Goal: Communication & Community: Answer question/provide support

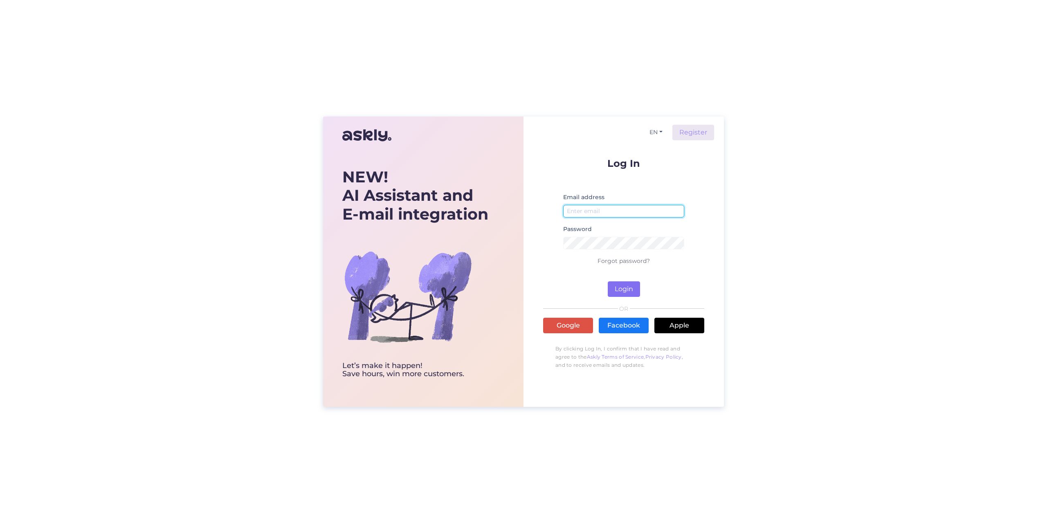
type input "[EMAIL_ADDRESS][DOMAIN_NAME]"
click at [629, 288] on button "Login" at bounding box center [624, 289] width 32 height 16
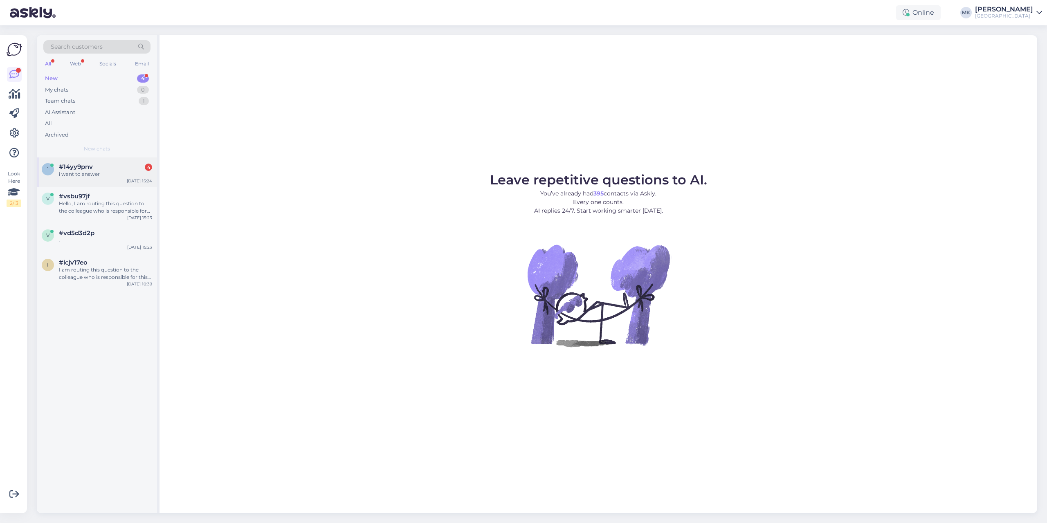
click at [96, 178] on div "1 #14yy9pnv 4 i want to answer [DATE] 15:24" at bounding box center [97, 171] width 120 height 29
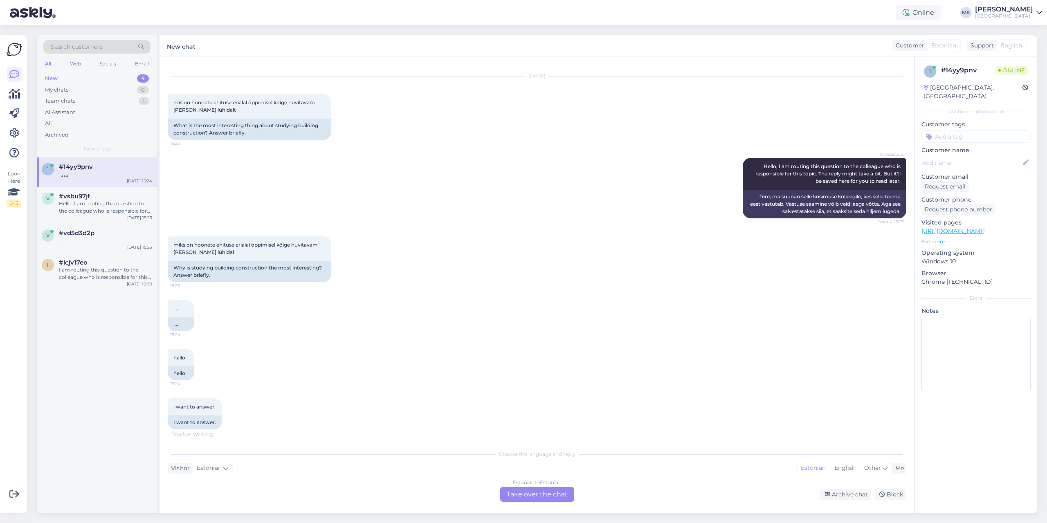
scroll to position [78, 0]
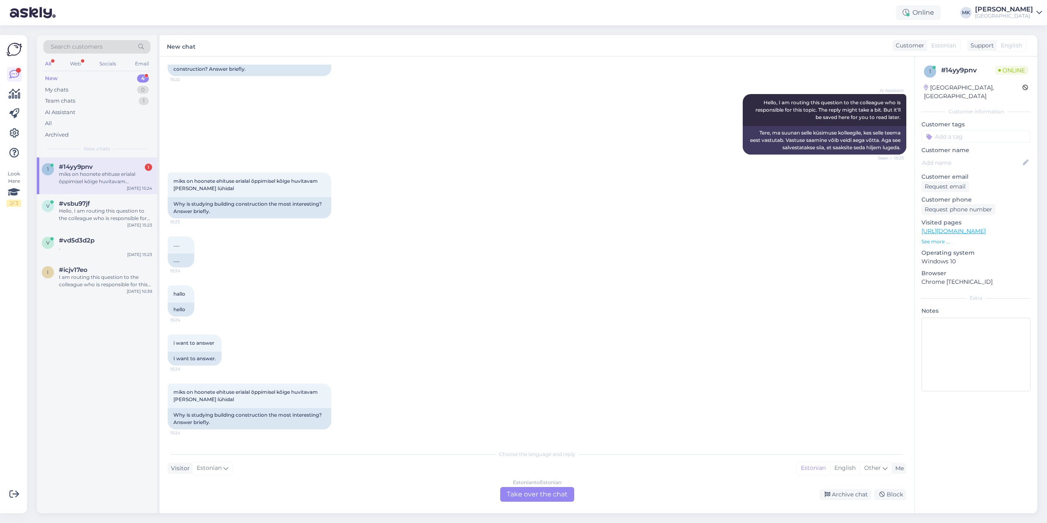
click at [526, 388] on div "Estonian to Estonian Take over the chat" at bounding box center [537, 494] width 74 height 15
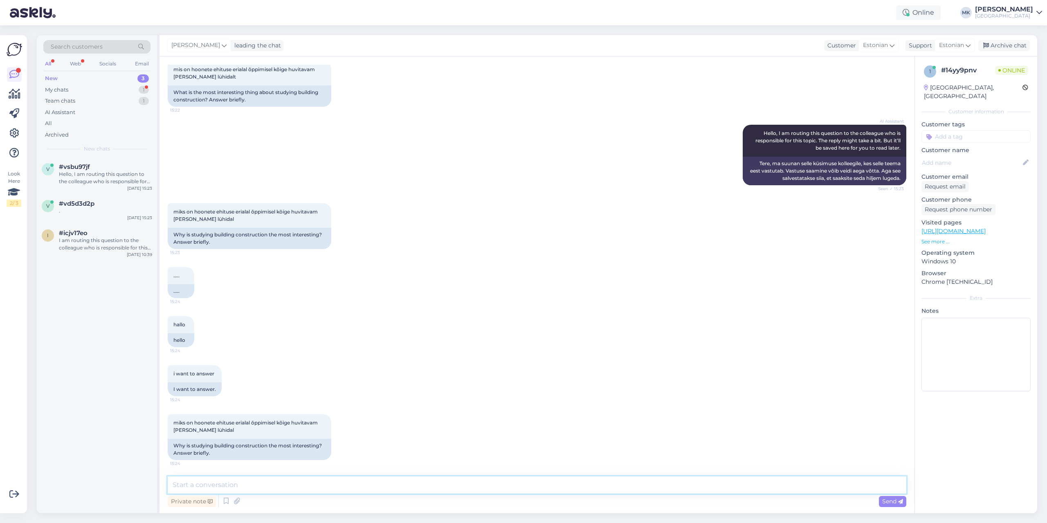
click at [506, 388] on textarea at bounding box center [537, 485] width 739 height 17
type textarea "[PERSON_NAME] uurida õppekava juhilt"
type textarea "hilt"
drag, startPoint x: 297, startPoint y: 484, endPoint x: 120, endPoint y: 471, distance: 177.6
click at [120, 388] on div "Search customers All Web Socials Email New 3 My chats 1 Team chats 1 AI Assista…" at bounding box center [537, 274] width 1001 height 478
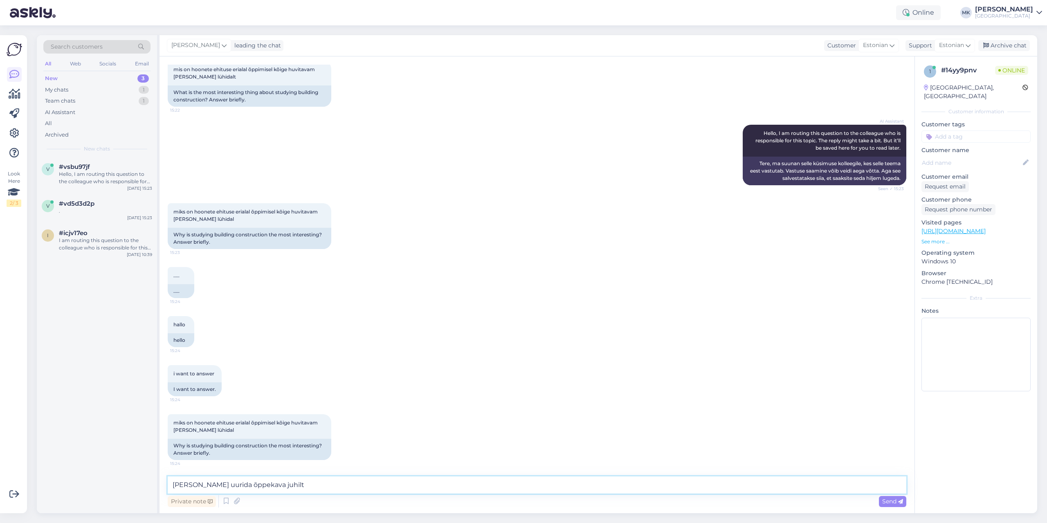
paste textarea "Hoonete ehituse õppekava valmistab sind ette tööturul nõutud ehitusinseneriks –…"
type textarea "Hoonete ehituse õppekava valmistab sind ette tööturul nõutud ehitusinseneriks –…"
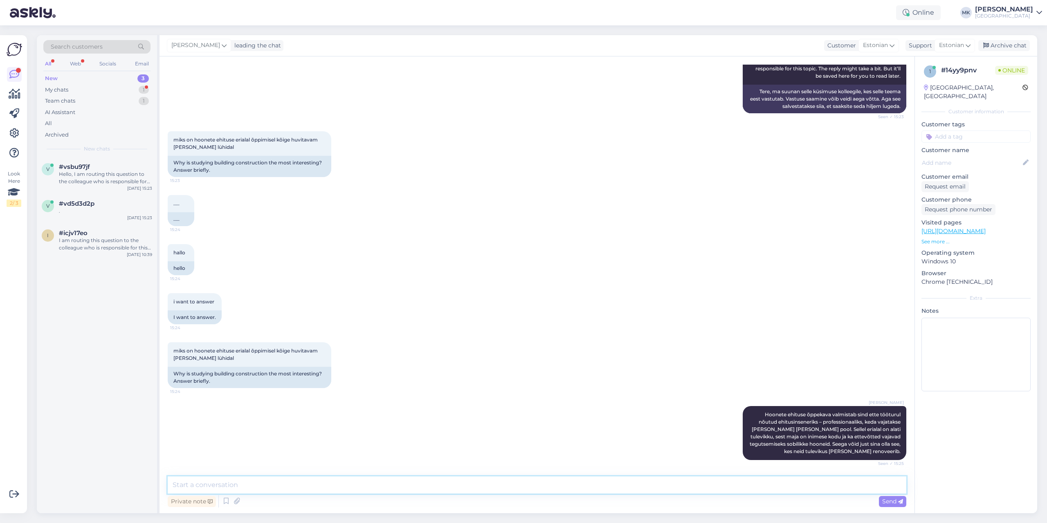
scroll to position [154, 0]
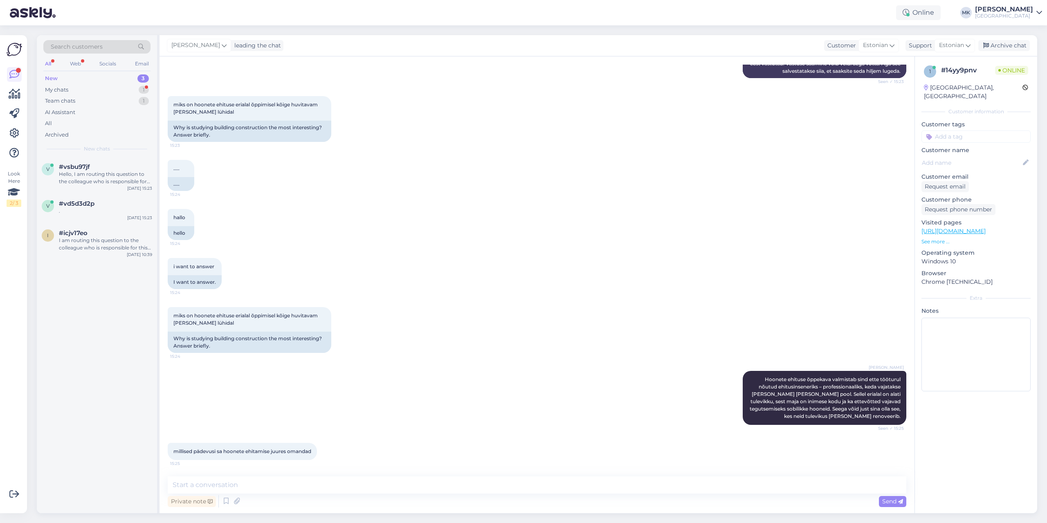
click at [300, 388] on div "Private note Send" at bounding box center [537, 493] width 739 height 33
click at [300, 388] on textarea at bounding box center [537, 485] width 739 height 17
paste textarea "[URL][DOMAIN_NAME]"
type textarea "See info on leitav õppekavast: [URL][DOMAIN_NAME]"
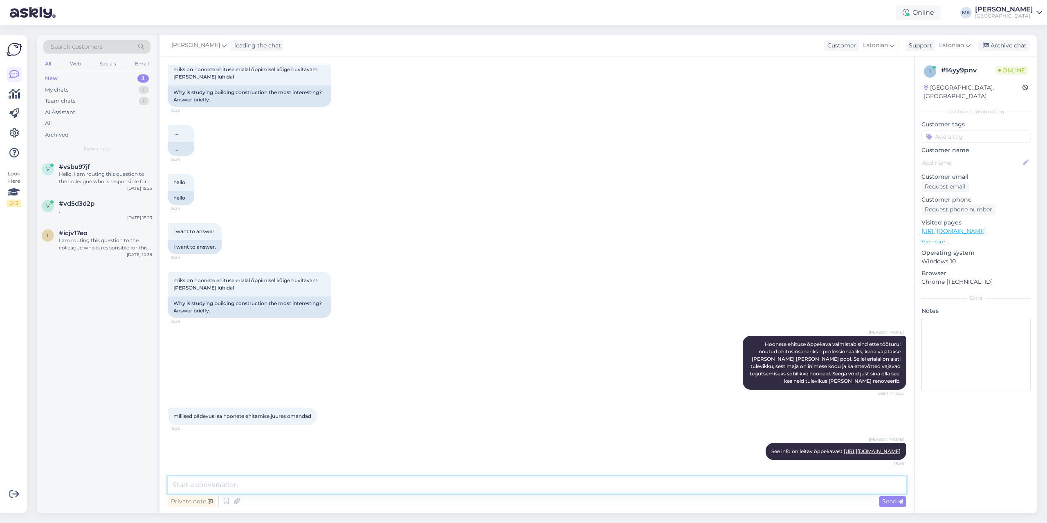
click at [335, 388] on textarea at bounding box center [537, 485] width 739 height 17
paste textarea "õpid ehitustehnoloogiat, ehitusseadusandlust- ja standardeid, ehitusmaterjale j…"
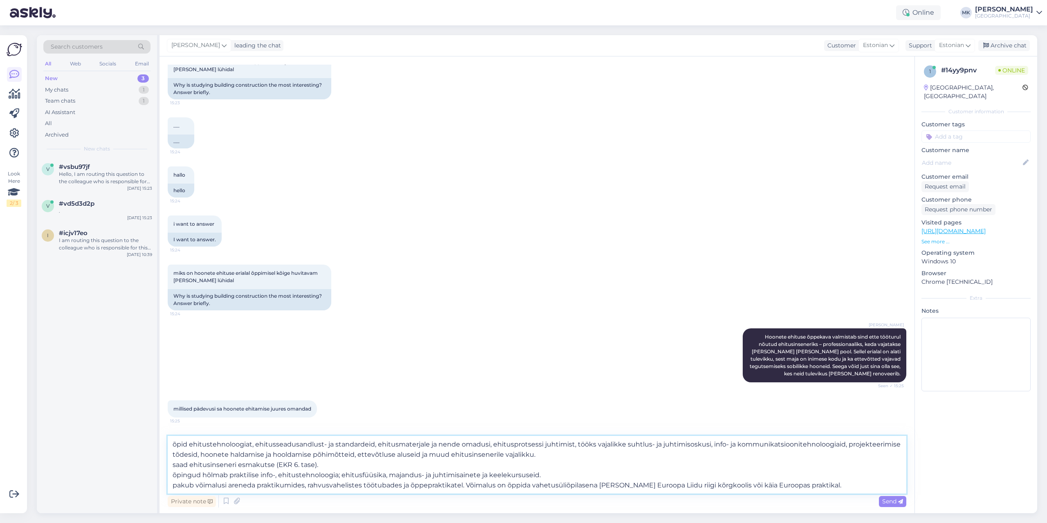
click at [176, 388] on textarea "õpid ehitustehnoloogiat, ehitusseadusandlust- ja standardeid, ehitusmaterjale j…" at bounding box center [537, 465] width 739 height 58
click at [175, 388] on textarea "Õpid ehitustehnoloogiat, ehitusseadusandlust- ja standardeid, ehitusmaterjale j…" at bounding box center [537, 465] width 739 height 58
click at [174, 388] on textarea "Õpid ehitustehnoloogiat, ehitusseadusandlust- ja standardeid, ehitusmaterjale j…" at bounding box center [537, 465] width 739 height 58
drag, startPoint x: 229, startPoint y: 474, endPoint x: 225, endPoint y: 475, distance: 4.7
click at [225, 388] on textarea "Õpid ehitustehnoloogiat, ehitusseadusandlust- ja standardeid, ehitusmaterjale j…" at bounding box center [537, 465] width 739 height 58
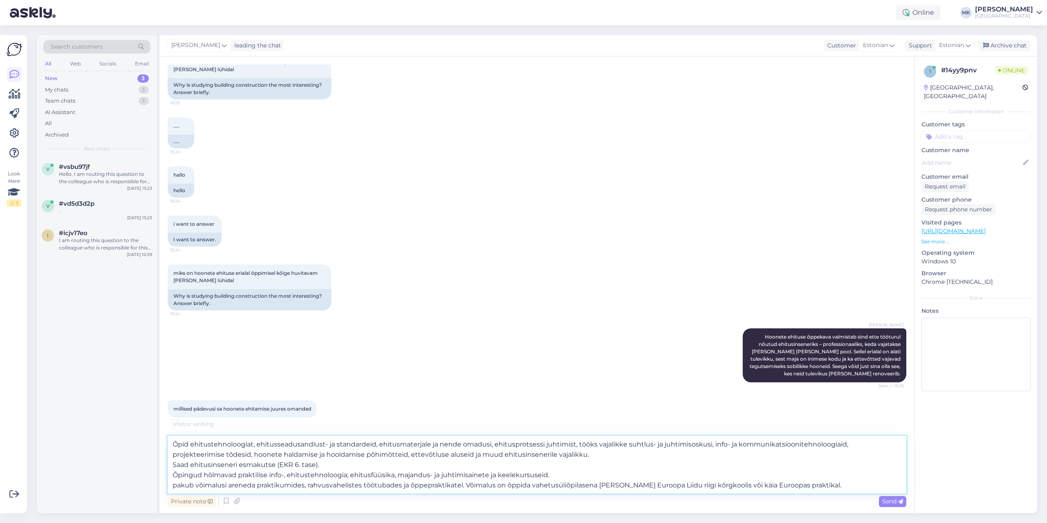
scroll to position [272, 0]
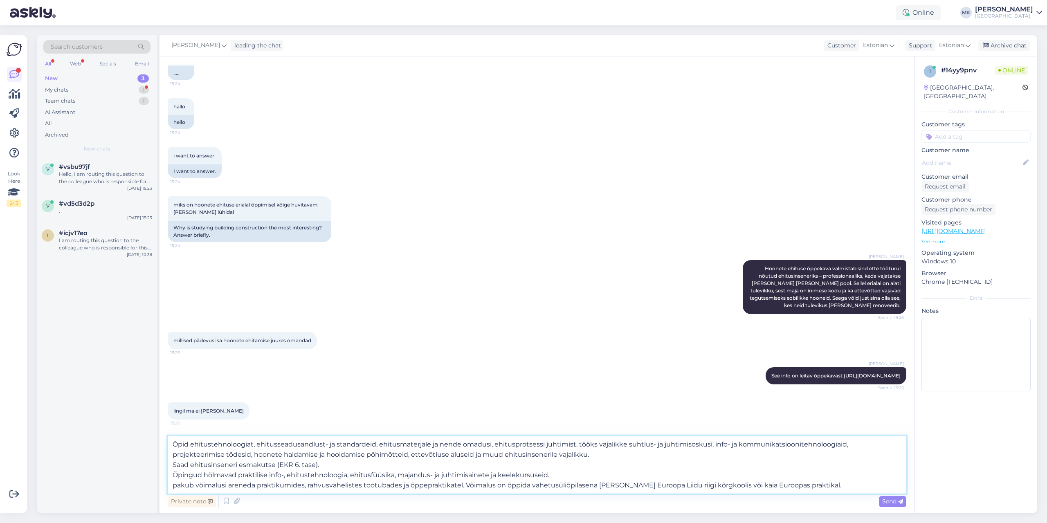
drag, startPoint x: 173, startPoint y: 485, endPoint x: 873, endPoint y: 490, distance: 700.8
click at [666, 388] on textarea "Õpid ehitustehnoloogiat, ehitusseadusandlust- ja standardeid, ehitusmaterjale j…" at bounding box center [537, 465] width 739 height 58
type textarea "Õpid ehitustehnoloogiat, ehitusseadusandlust- ja standardeid, ehitusmaterjale j…"
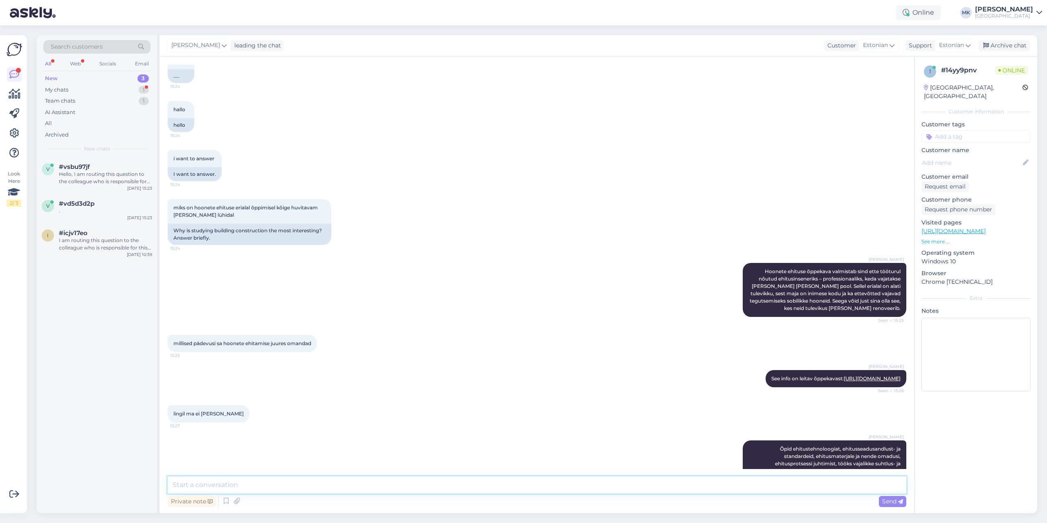
scroll to position [333, 0]
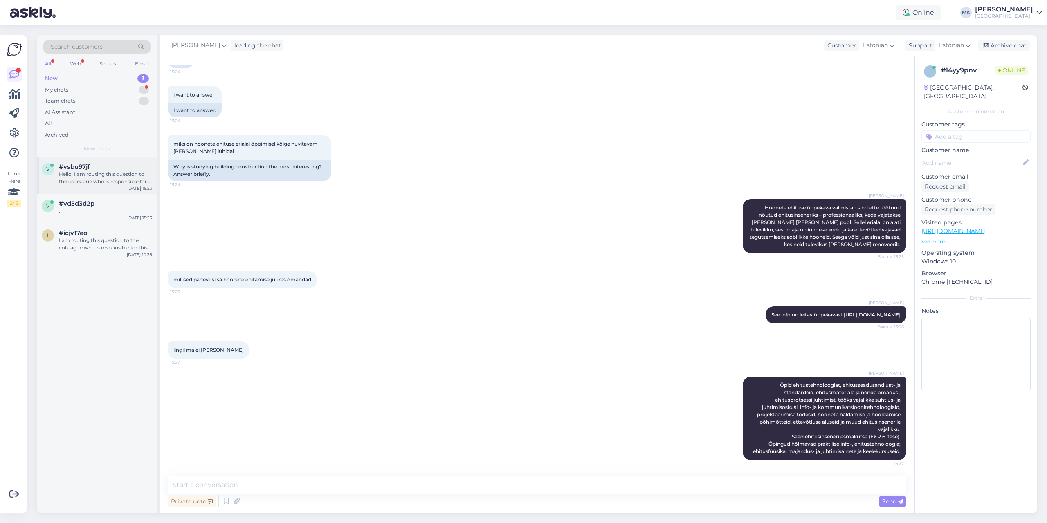
click at [93, 169] on div "#vsbu97jf" at bounding box center [105, 166] width 93 height 7
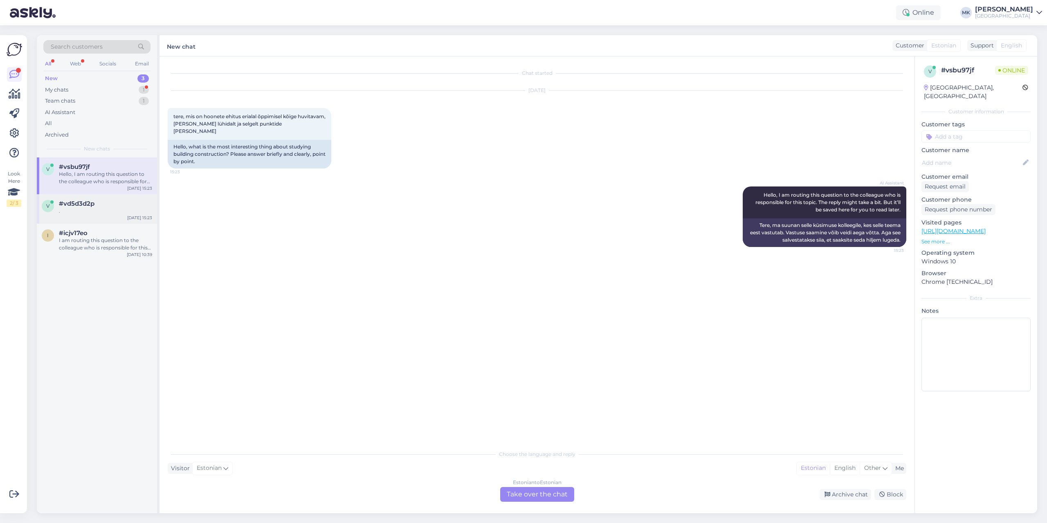
click at [89, 204] on span "#vd5d3d2p" at bounding box center [77, 203] width 36 height 7
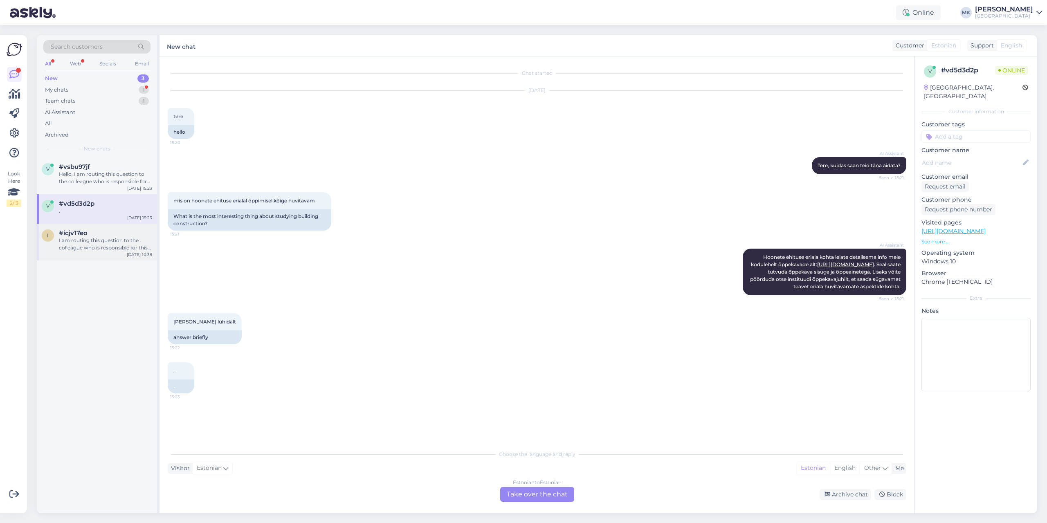
click at [106, 250] on div "I am routing this question to the colleague who is responsible for this topic. …" at bounding box center [105, 244] width 93 height 15
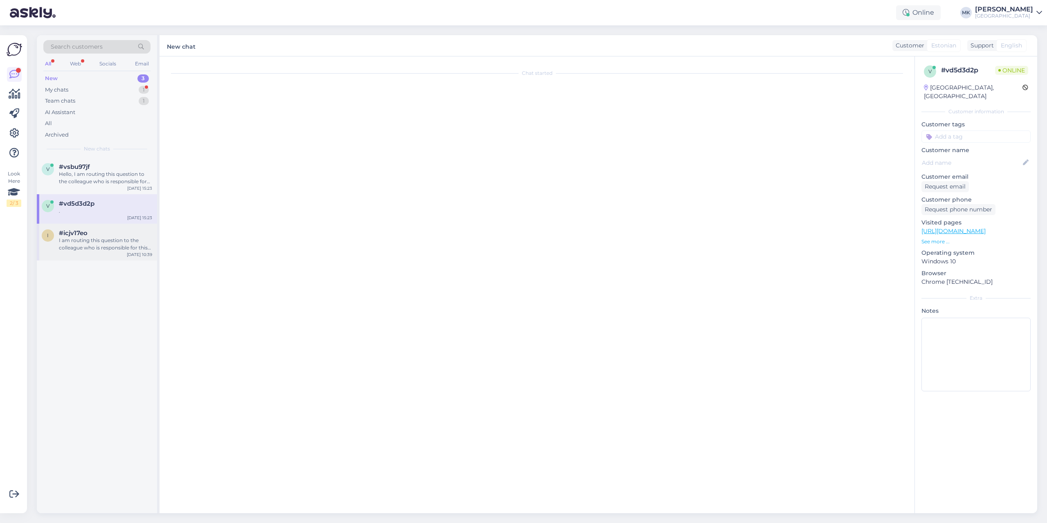
scroll to position [84, 0]
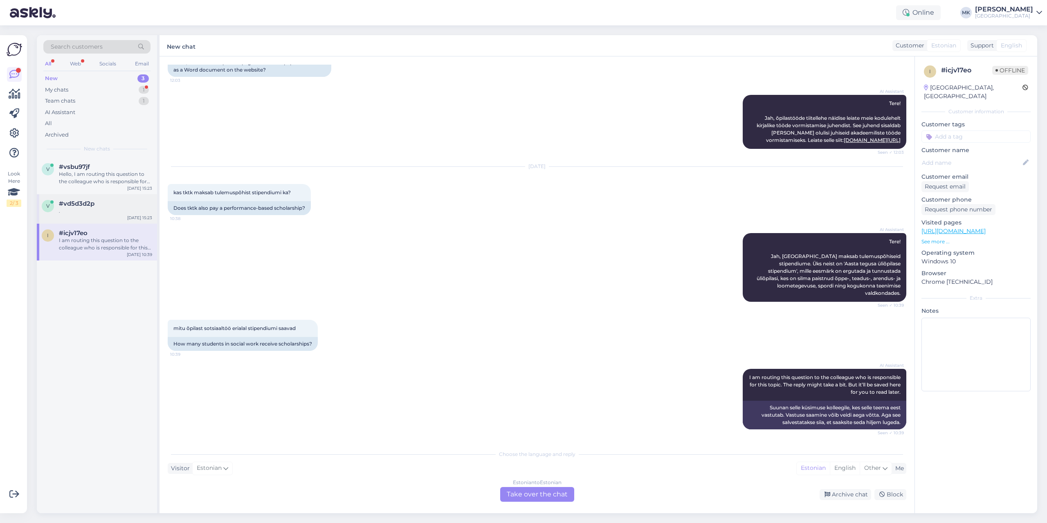
click at [96, 204] on div "#vd5d3d2p" at bounding box center [105, 203] width 93 height 7
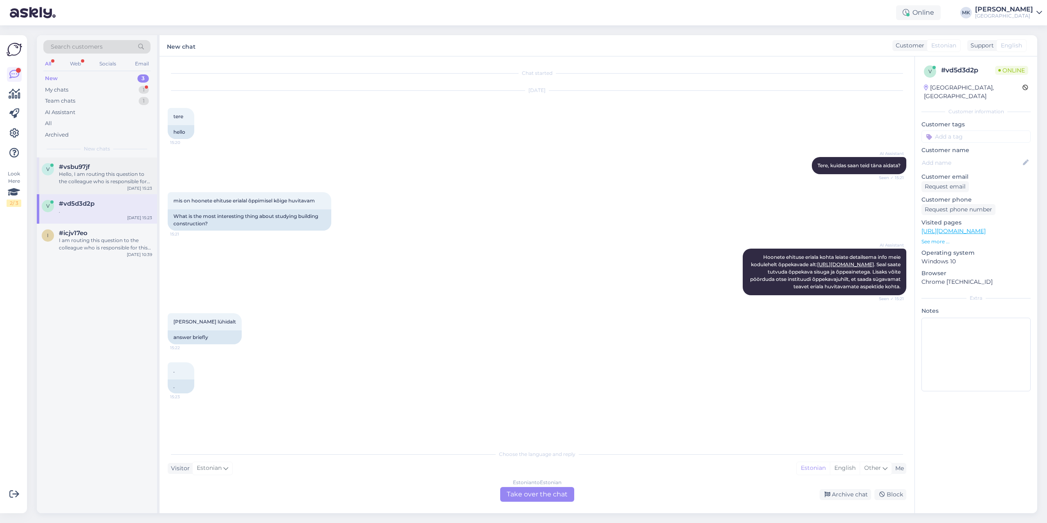
click at [93, 166] on div "#vsbu97jf" at bounding box center [105, 166] width 93 height 7
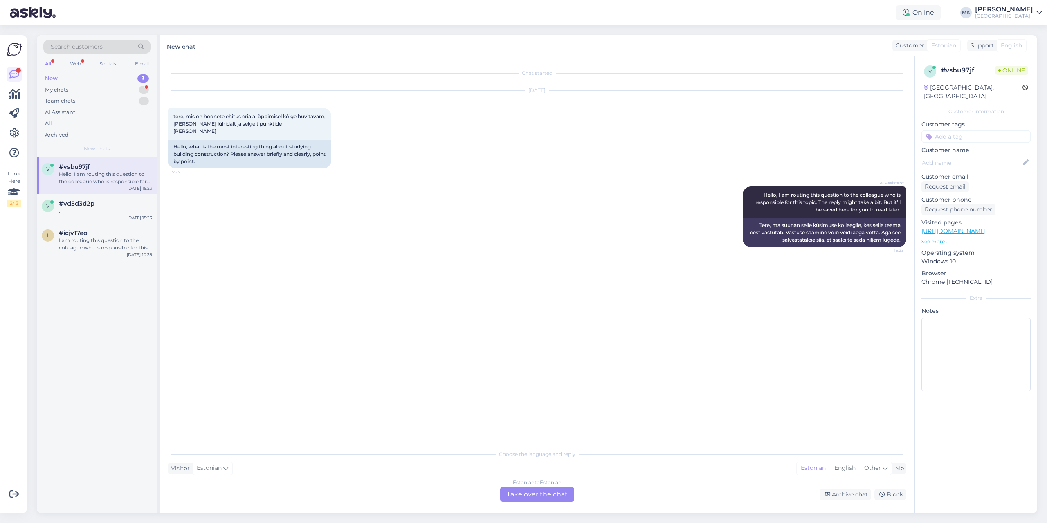
click at [94, 83] on div "New 3" at bounding box center [96, 78] width 107 height 11
click at [91, 90] on div "My chats 1" at bounding box center [96, 89] width 107 height 11
click at [103, 175] on div "pasiva" at bounding box center [105, 174] width 93 height 7
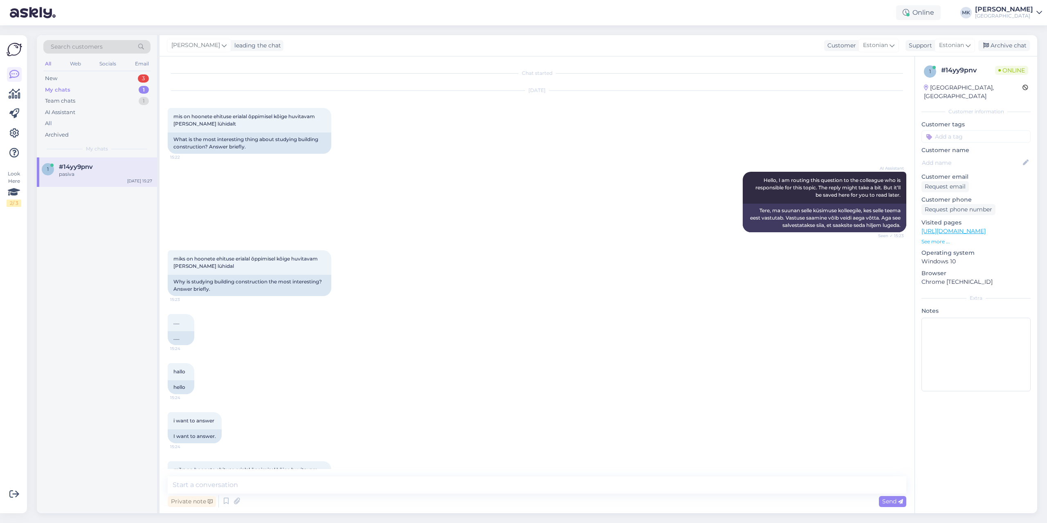
scroll to position [369, 0]
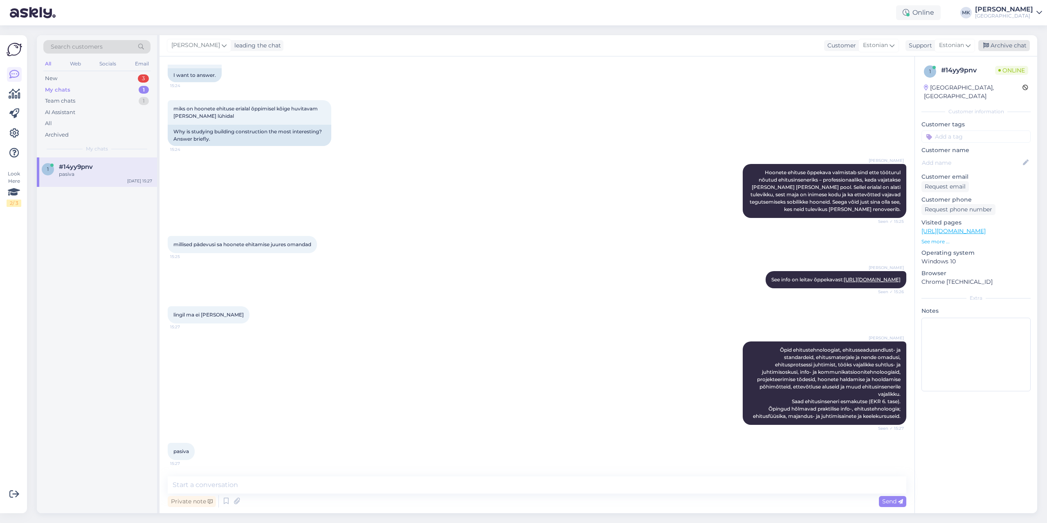
click at [666, 48] on div "Archive chat" at bounding box center [1005, 45] width 52 height 11
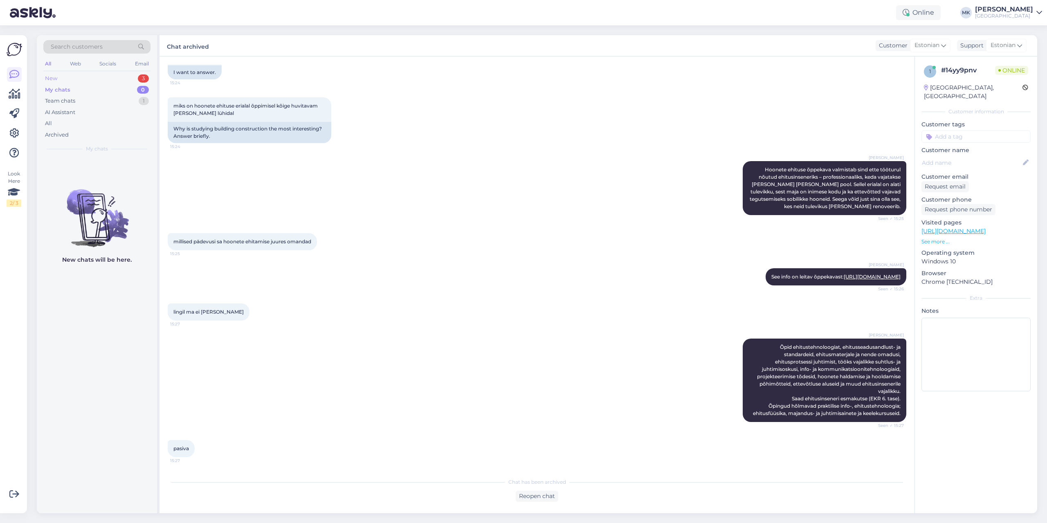
click at [130, 81] on div "New 3" at bounding box center [96, 78] width 107 height 11
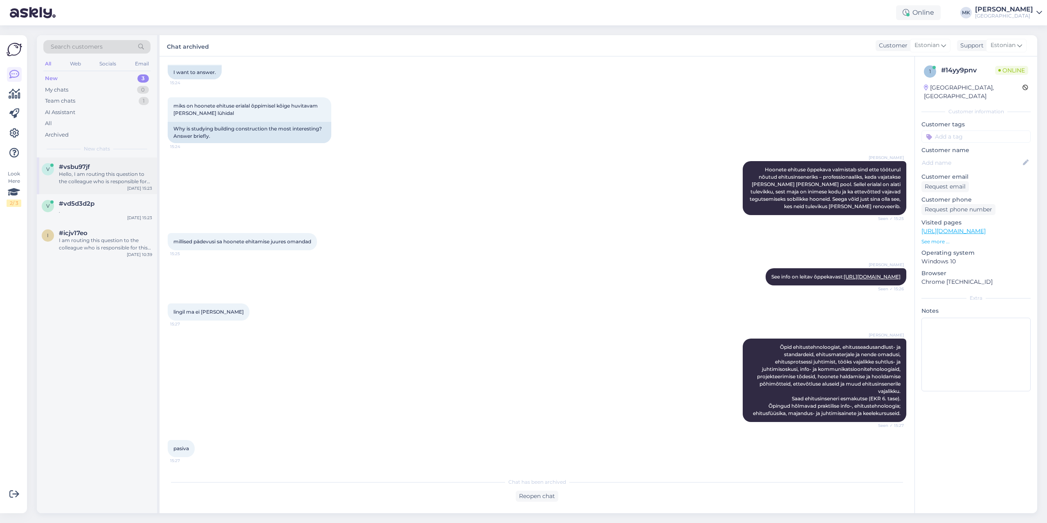
click at [115, 179] on div "Hello, I am routing this question to the colleague who is responsible for this …" at bounding box center [105, 178] width 93 height 15
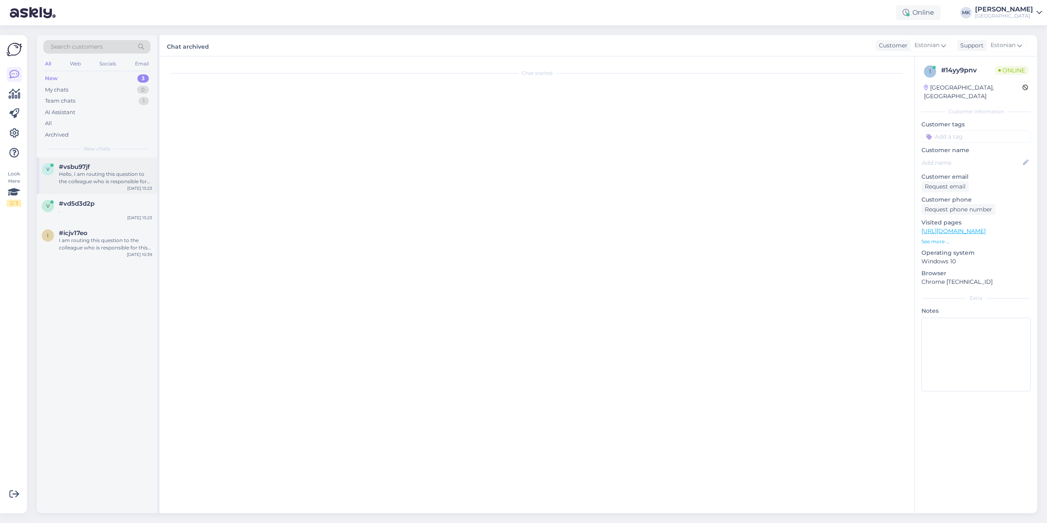
scroll to position [0, 0]
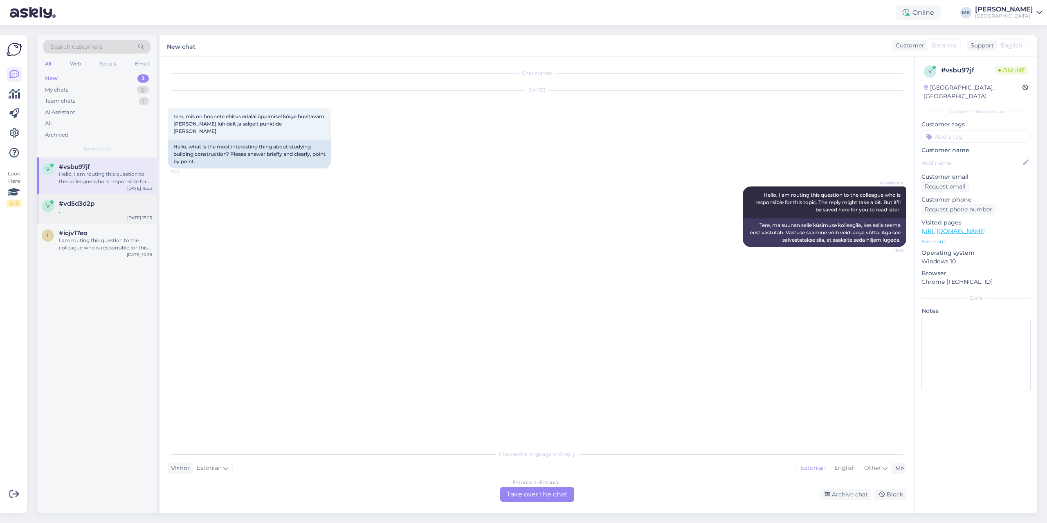
click at [107, 210] on div "." at bounding box center [105, 210] width 93 height 7
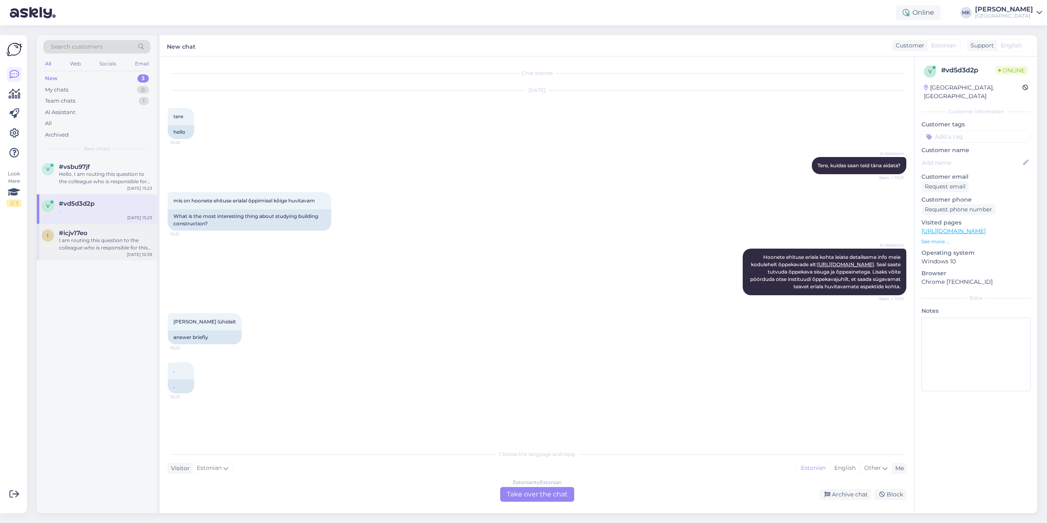
click at [97, 242] on div "I am routing this question to the colleague who is responsible for this topic. …" at bounding box center [105, 244] width 93 height 15
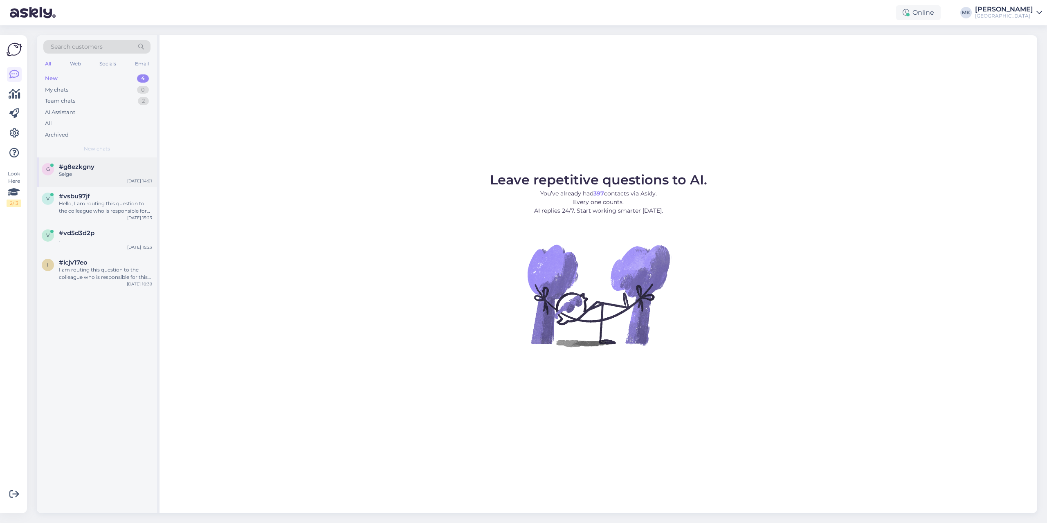
click at [89, 175] on div "Selge" at bounding box center [105, 174] width 93 height 7
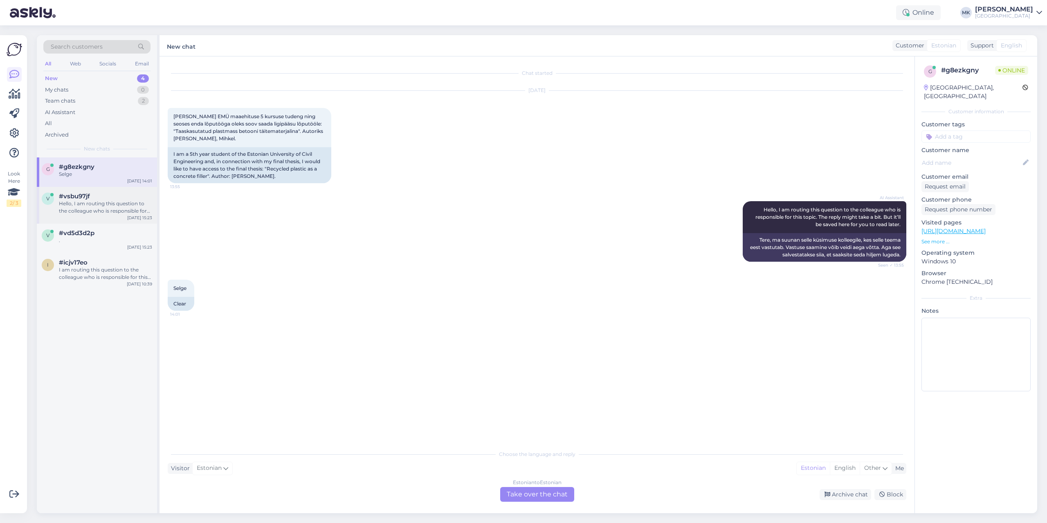
click at [78, 211] on div "Hello, I am routing this question to the colleague who is responsible for this …" at bounding box center [105, 207] width 93 height 15
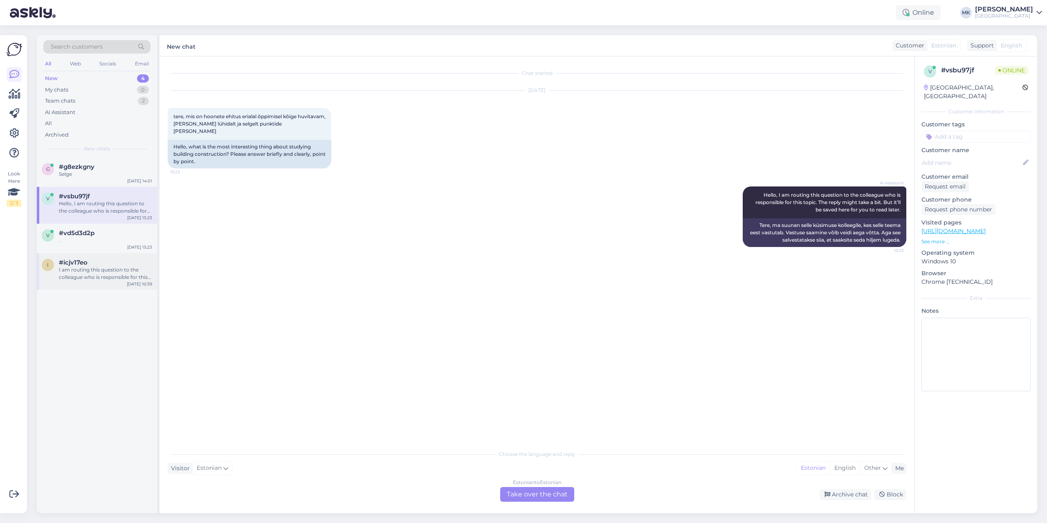
click at [81, 273] on div "I am routing this question to the colleague who is responsible for this topic. …" at bounding box center [105, 273] width 93 height 15
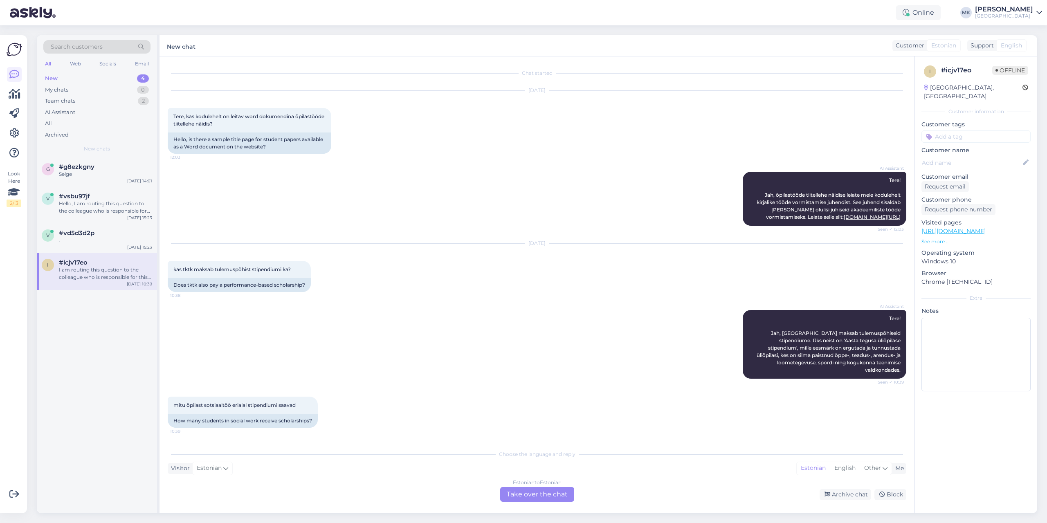
scroll to position [84, 0]
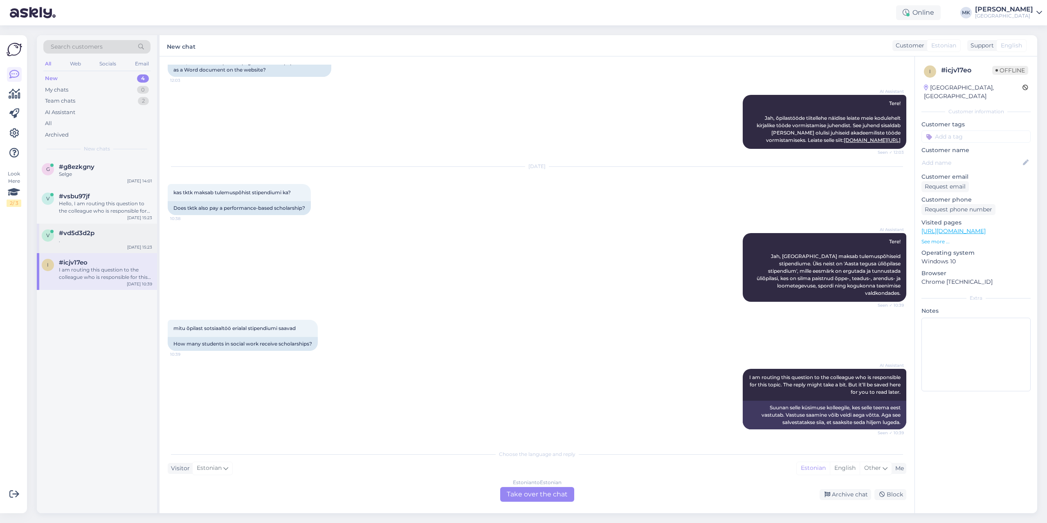
click at [81, 230] on span "#vd5d3d2p" at bounding box center [77, 232] width 36 height 7
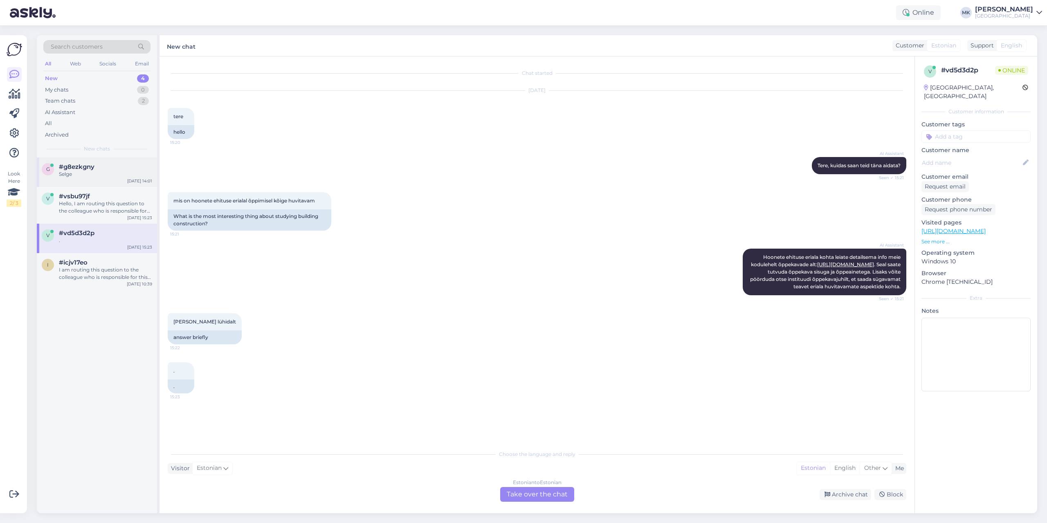
click at [92, 180] on div "g #g8ezkgny Selge Oct 1 14:01" at bounding box center [97, 171] width 120 height 29
